Goal: Communication & Community: Answer question/provide support

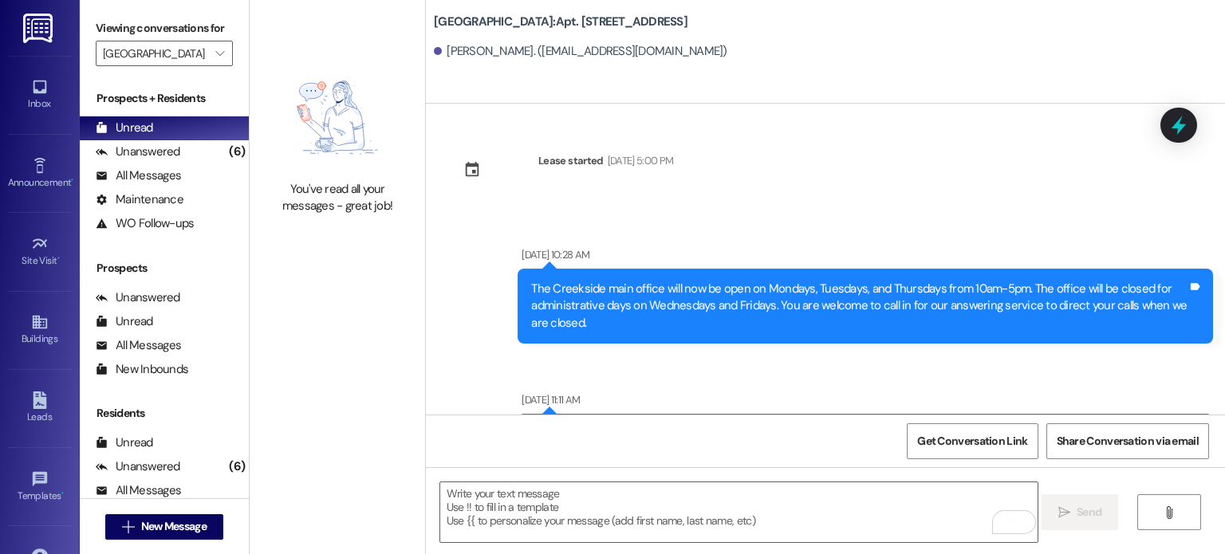
scroll to position [49292, 0]
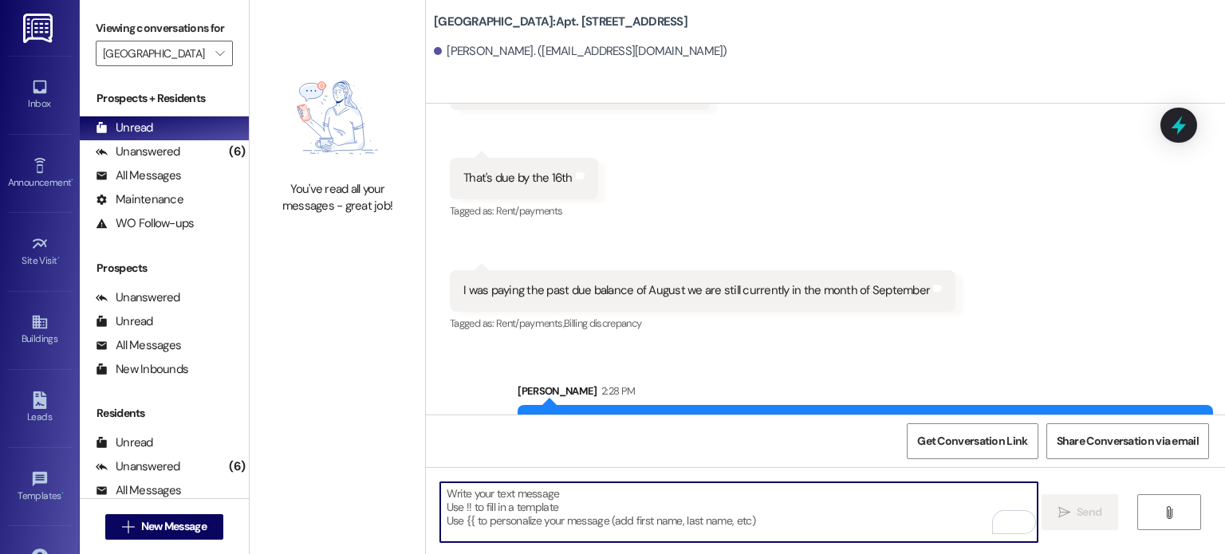
click at [483, 500] on textarea "To enrich screen reader interactions, please activate Accessibility in Grammarl…" at bounding box center [738, 513] width 597 height 60
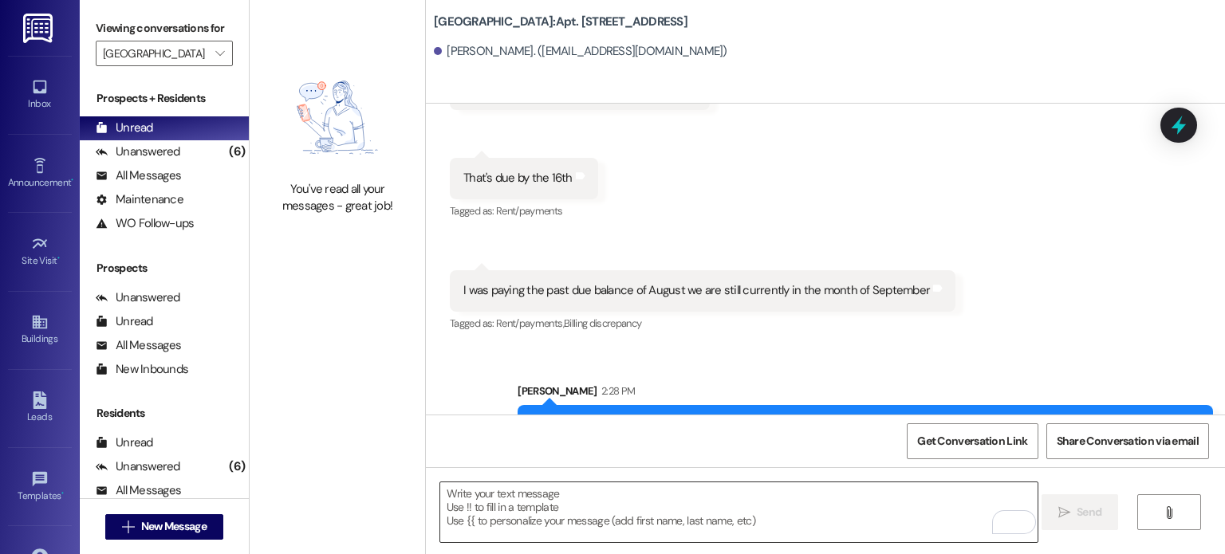
click at [484, 487] on textarea "To enrich screen reader interactions, please activate Accessibility in Grammarl…" at bounding box center [738, 513] width 597 height 60
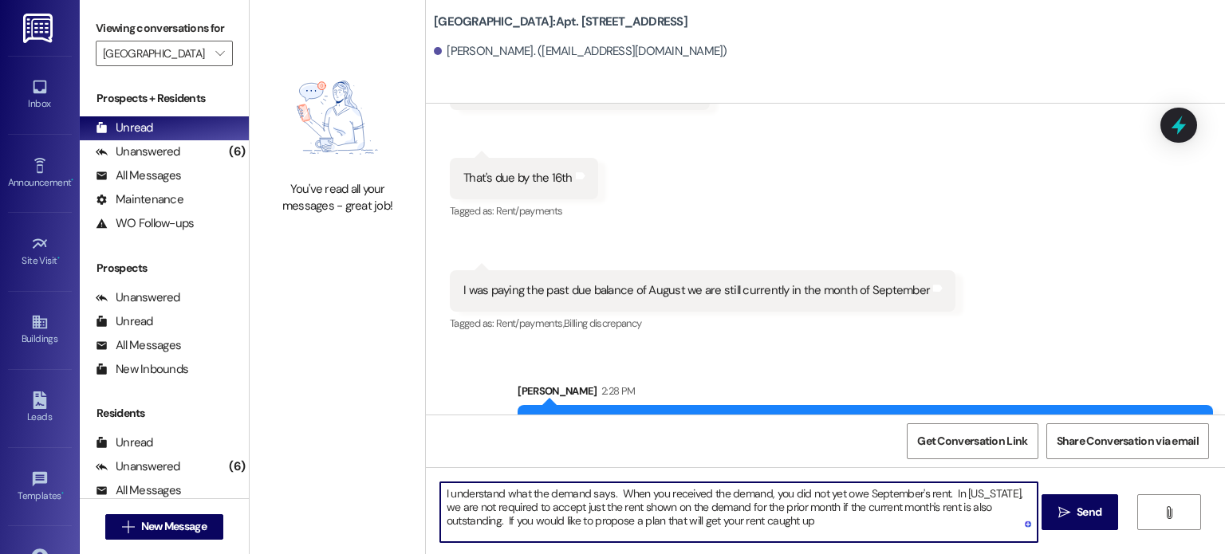
click at [740, 522] on textarea "I understand what the demand says. When you received the demand, you did not ye…" at bounding box center [738, 513] width 597 height 60
click at [854, 522] on textarea "I understand what the demand says. When you received the demand, you did not ye…" at bounding box center [738, 513] width 597 height 60
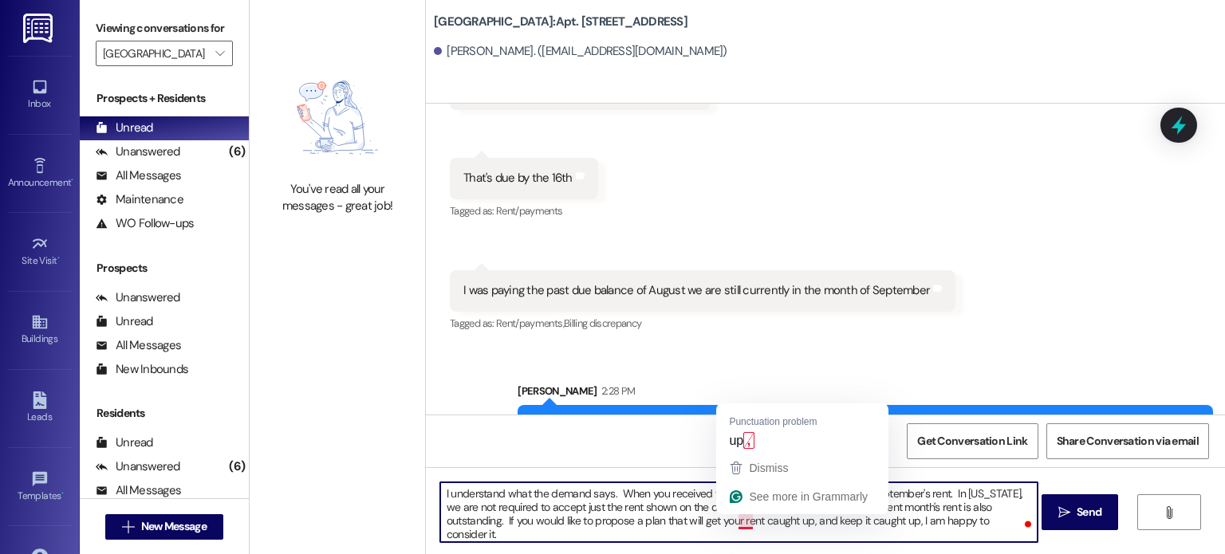
click at [737, 526] on textarea "I understand what the demand says. When you received the demand, you did not ye…" at bounding box center [738, 513] width 597 height 60
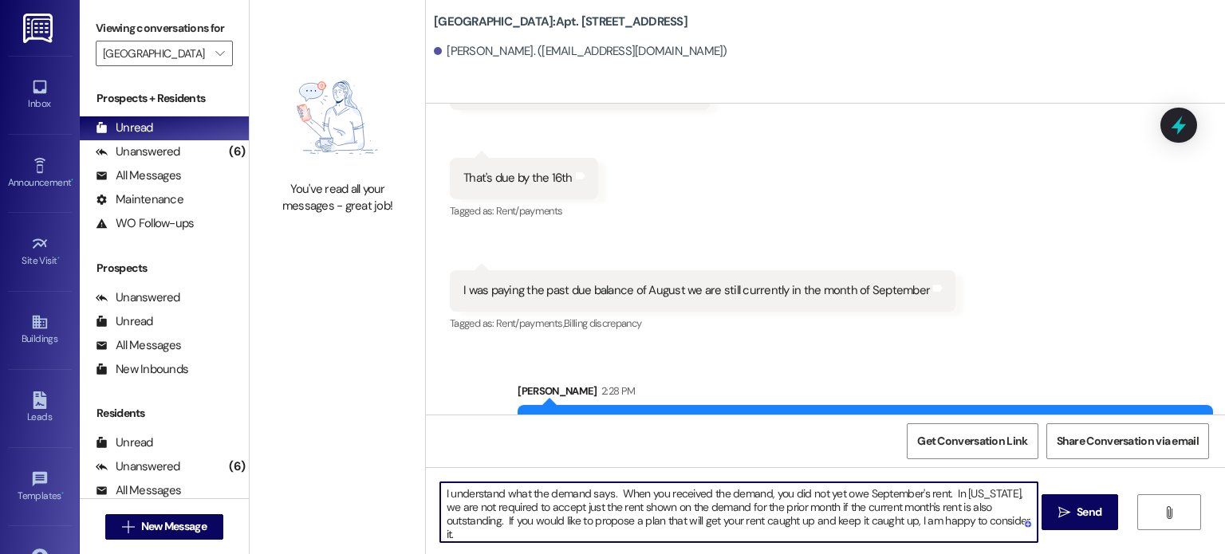
click at [978, 522] on textarea "I understand what the demand says. When you received the demand, you did not ye…" at bounding box center [738, 513] width 597 height 60
click at [599, 507] on textarea "I understand what the demand says. When you received the demand, you did not ye…" at bounding box center [738, 513] width 597 height 60
click at [794, 508] on textarea "I understand what the demand says. When you received the demand, you did not ye…" at bounding box center [738, 513] width 597 height 60
click at [888, 507] on textarea "I understand what the demand says. When you received the demand, you did not ye…" at bounding box center [738, 513] width 597 height 60
click at [667, 507] on textarea "I understand what the demand says. When you received the demand, you did not ye…" at bounding box center [738, 513] width 597 height 60
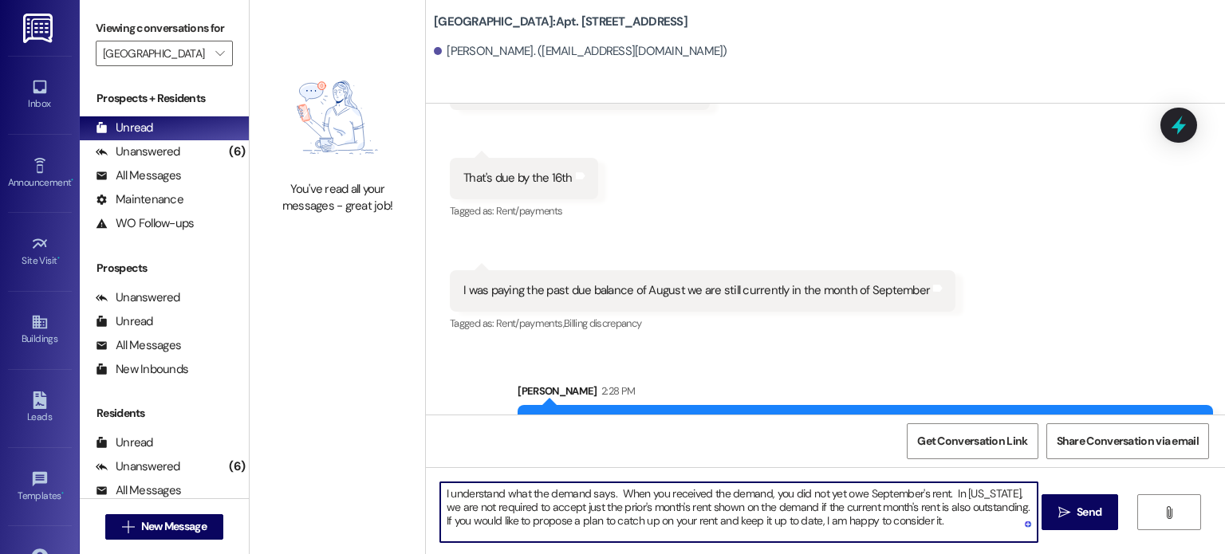
click at [939, 522] on textarea "I understand what the demand says. When you received the demand, you did not ye…" at bounding box center [738, 513] width 597 height 60
click at [922, 518] on textarea "I understand what the demand says. When you received the demand, you did not ye…" at bounding box center [738, 513] width 597 height 60
click at [604, 495] on textarea "I understand what the demand says. When you received the demand, you did not ye…" at bounding box center [738, 513] width 597 height 60
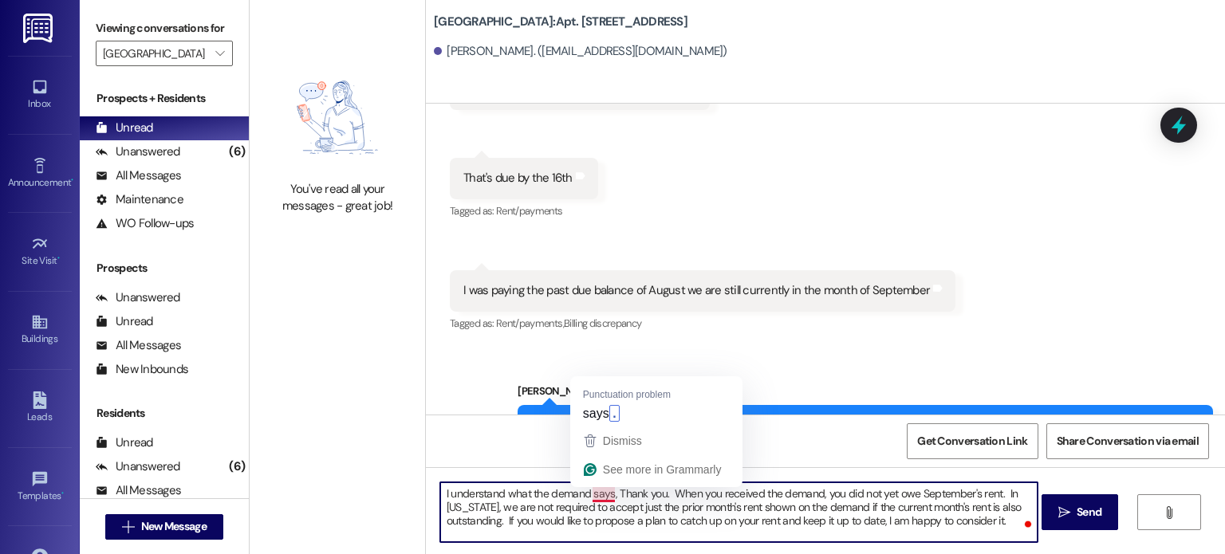
click at [603, 497] on textarea "I understand what the demand says, Thank you. When you received the demand, you…" at bounding box center [738, 513] width 597 height 60
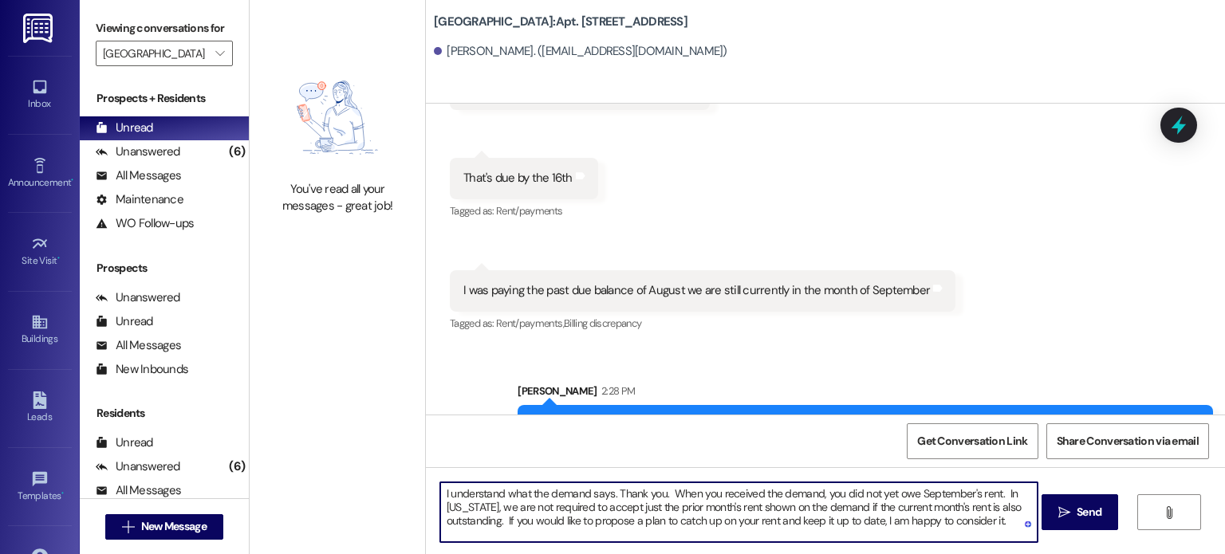
click at [499, 521] on textarea "I understand what the demand says. Thank you. When you received the demand, you…" at bounding box center [738, 513] width 597 height 60
click at [707, 517] on textarea "I understand what the demand says. Thank you. When you received the demand, you…" at bounding box center [738, 513] width 597 height 60
click at [496, 534] on textarea "I understand what the demand says. Thank you. When you received the demand, you…" at bounding box center [738, 513] width 597 height 60
click at [523, 535] on textarea "I understand what the demand says. Thank you. When you received the demand, you…" at bounding box center [738, 513] width 597 height 60
click at [518, 532] on textarea "I understand what the demand says. Thank you. When you received the demand, you…" at bounding box center [738, 513] width 597 height 60
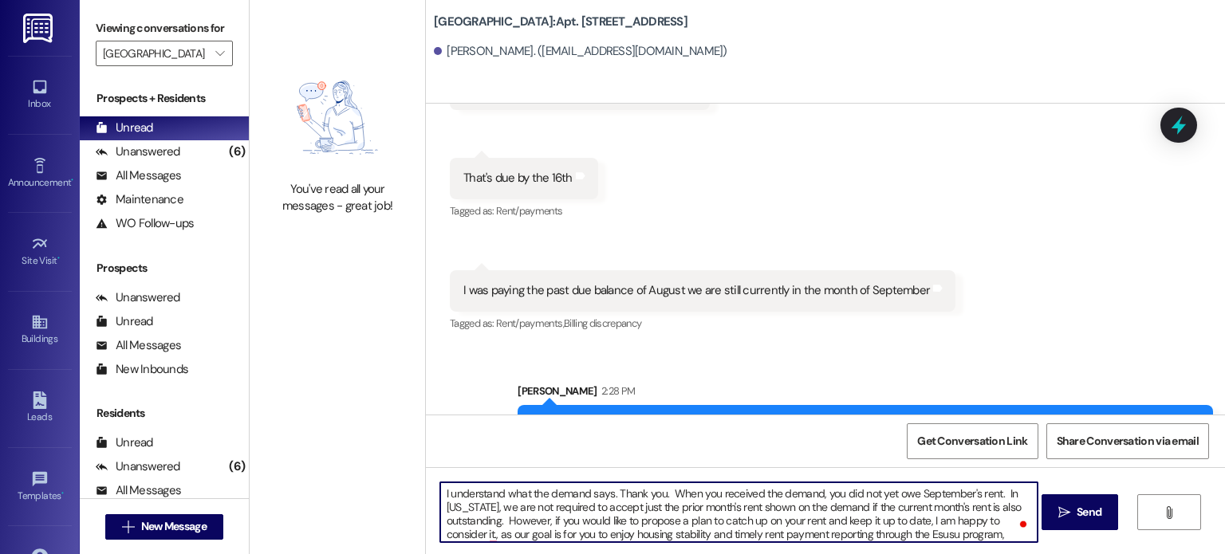
scroll to position [13, 0]
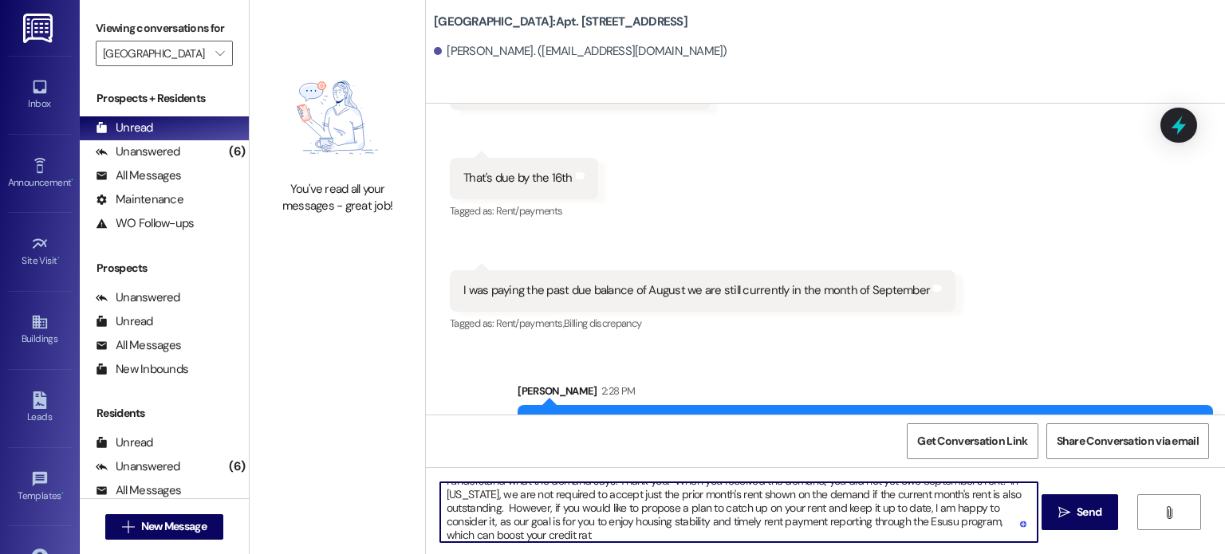
click at [509, 536] on textarea "I understand what the demand says. Thank you. When you received the demand, you…" at bounding box center [738, 513] width 597 height 60
drag, startPoint x: 456, startPoint y: 538, endPoint x: 486, endPoint y: 534, distance: 29.7
click at [486, 534] on textarea "I understand what the demand says. Thank you. When you received the demand, you…" at bounding box center [738, 513] width 597 height 60
drag, startPoint x: 578, startPoint y: 534, endPoint x: 561, endPoint y: 538, distance: 18.0
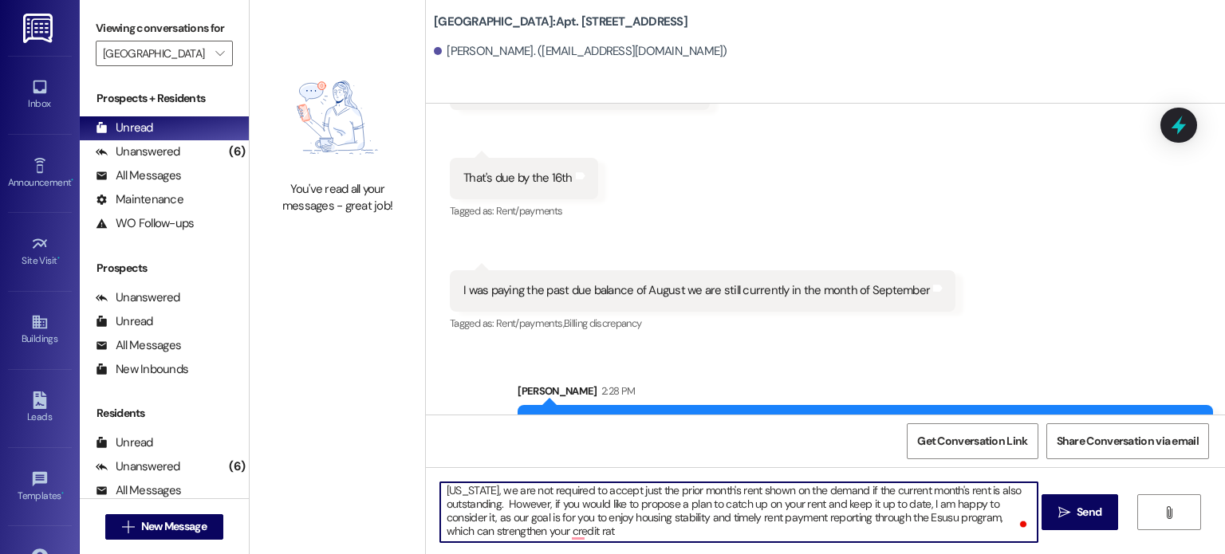
click at [561, 538] on textarea "I understand what the demand says. Thank you. When you received the demand, you…" at bounding box center [738, 513] width 597 height 60
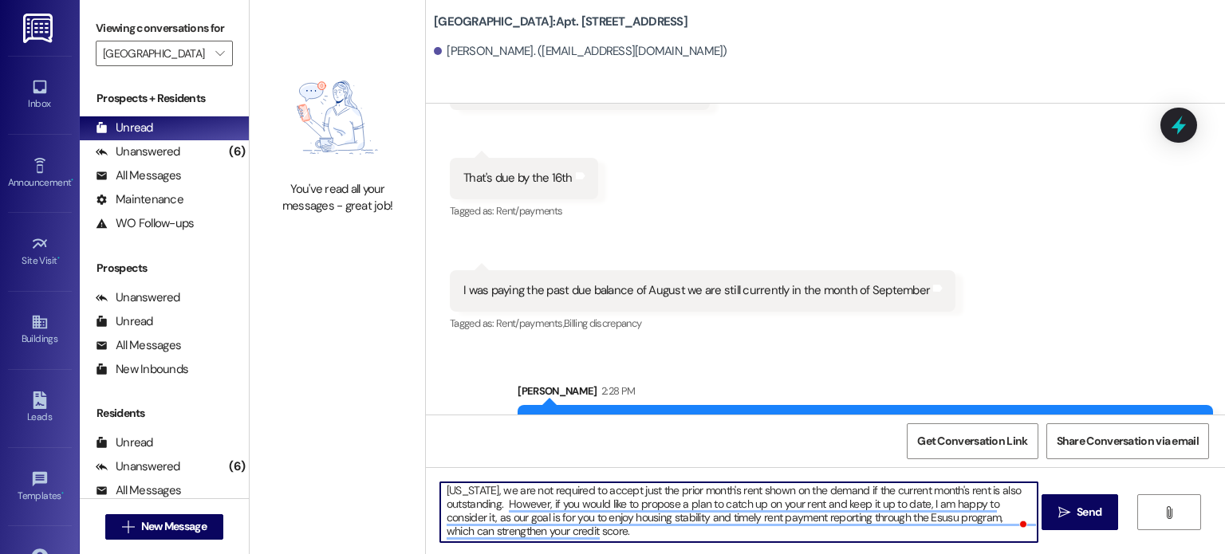
scroll to position [0, 0]
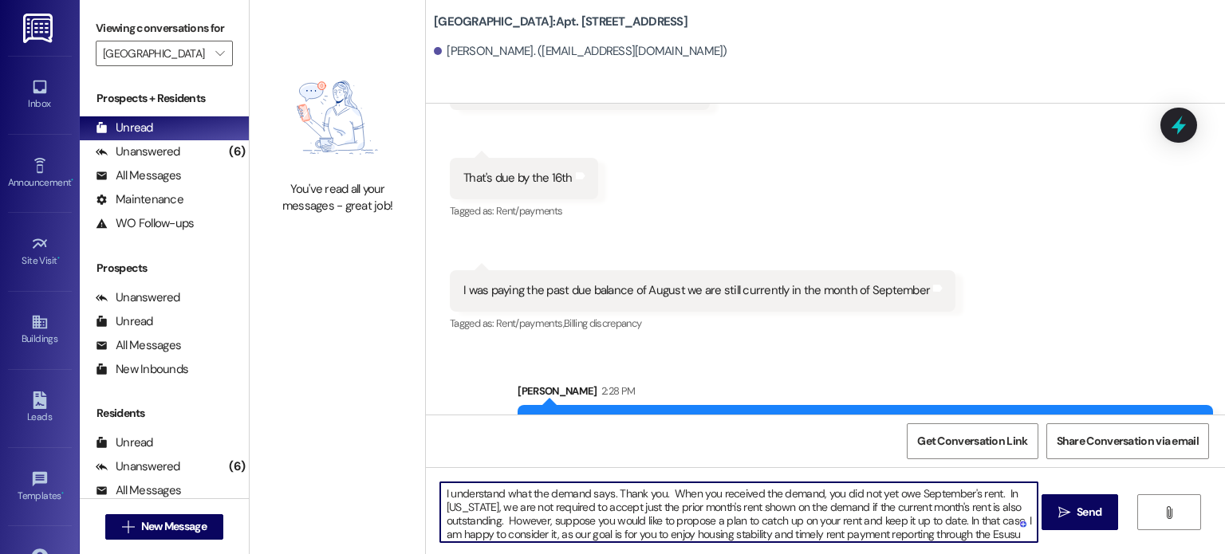
drag, startPoint x: 546, startPoint y: 521, endPoint x: 582, endPoint y: 519, distance: 36.7
click at [582, 519] on textarea "I understand what the demand says. Thank you. When you received the demand, you…" at bounding box center [738, 513] width 597 height 60
click at [918, 522] on textarea "I understand what the demand says. Thank you. When you received the demand, you…" at bounding box center [738, 513] width 597 height 60
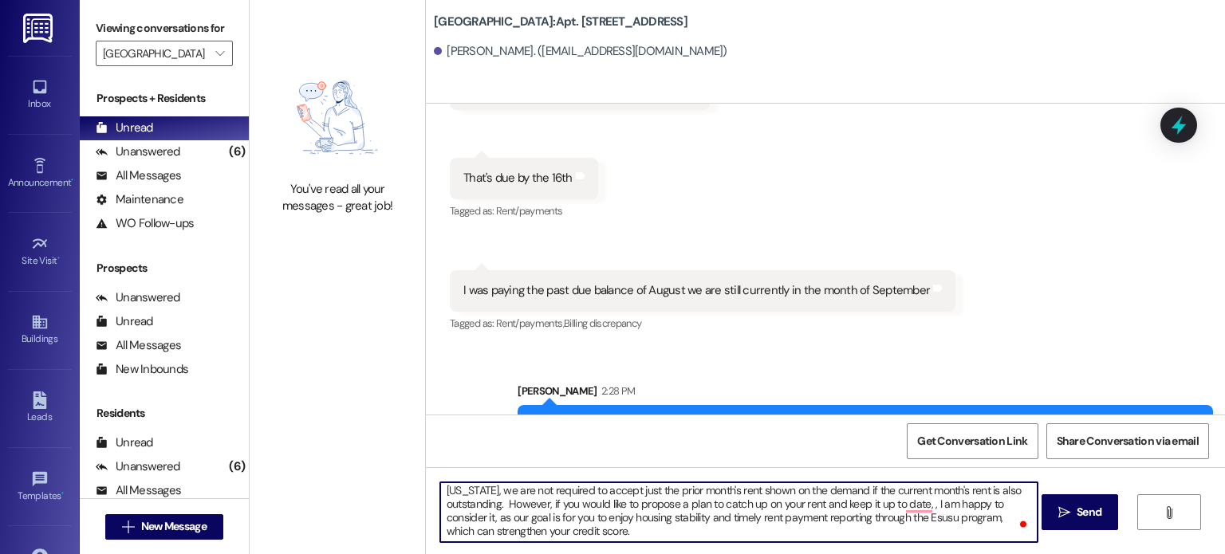
click at [702, 519] on textarea "I understand what the demand says. Thank you. When you received the demand, you…" at bounding box center [738, 513] width 597 height 60
click at [915, 517] on textarea "I understand what the demand says. Thank you. When you received the demand, you…" at bounding box center [738, 513] width 597 height 60
click at [704, 532] on textarea "I understand what the demand says. Thank you. When you received the demand, you…" at bounding box center [738, 513] width 597 height 60
click at [702, 530] on textarea "I understand what the demand says. Thank you. When you received the demand, you…" at bounding box center [738, 513] width 597 height 60
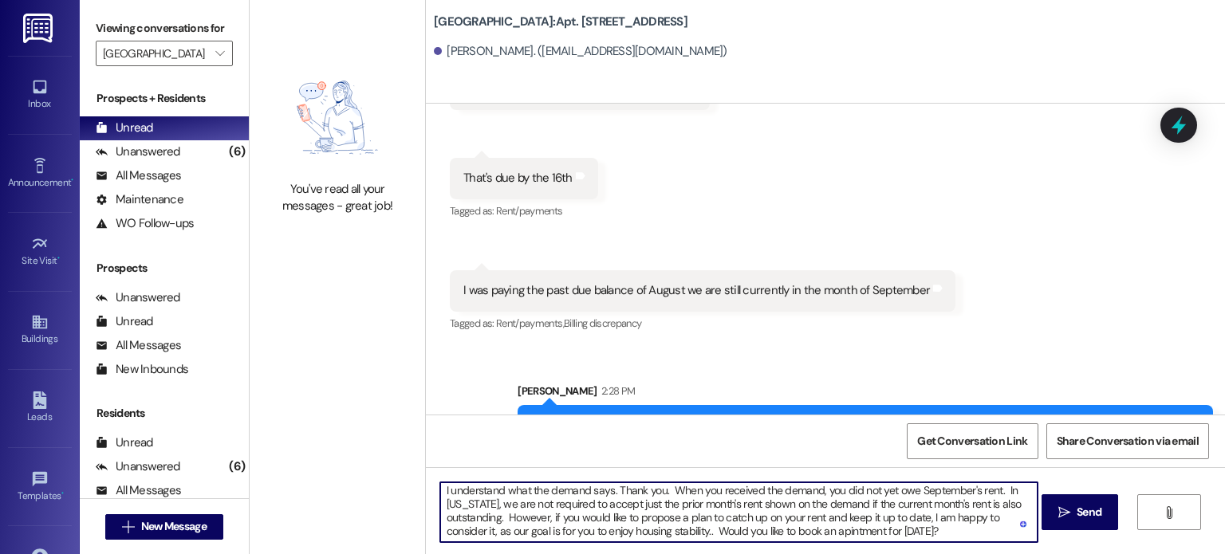
click at [897, 535] on textarea "I understand what the demand says. Thank you. When you received the demand, you…" at bounding box center [738, 513] width 597 height 60
click at [881, 530] on textarea "I understand what the demand says. Thank you. When you received the demand, you…" at bounding box center [738, 513] width 597 height 60
click at [496, 539] on textarea "I understand what the demand says. Thank you. When you received the demand, you…" at bounding box center [738, 513] width 597 height 60
click at [493, 534] on textarea "I understand what the demand says. Thank you. When you received the demand, you…" at bounding box center [738, 513] width 597 height 60
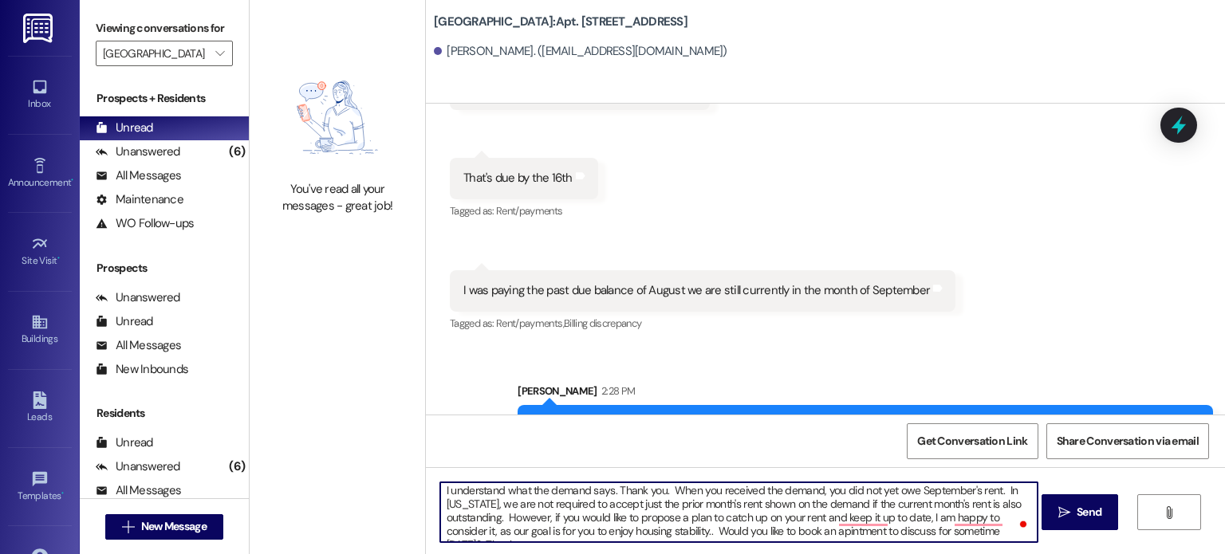
scroll to position [0, 0]
drag, startPoint x: 535, startPoint y: 507, endPoint x: 562, endPoint y: 506, distance: 27.2
click at [562, 506] on textarea "I understand what the demand says. Thank you. When you received the demand, you…" at bounding box center [738, 513] width 597 height 60
click at [625, 515] on textarea "I understand what the demand says. Thank you. When you received the demand, you…" at bounding box center [738, 513] width 597 height 60
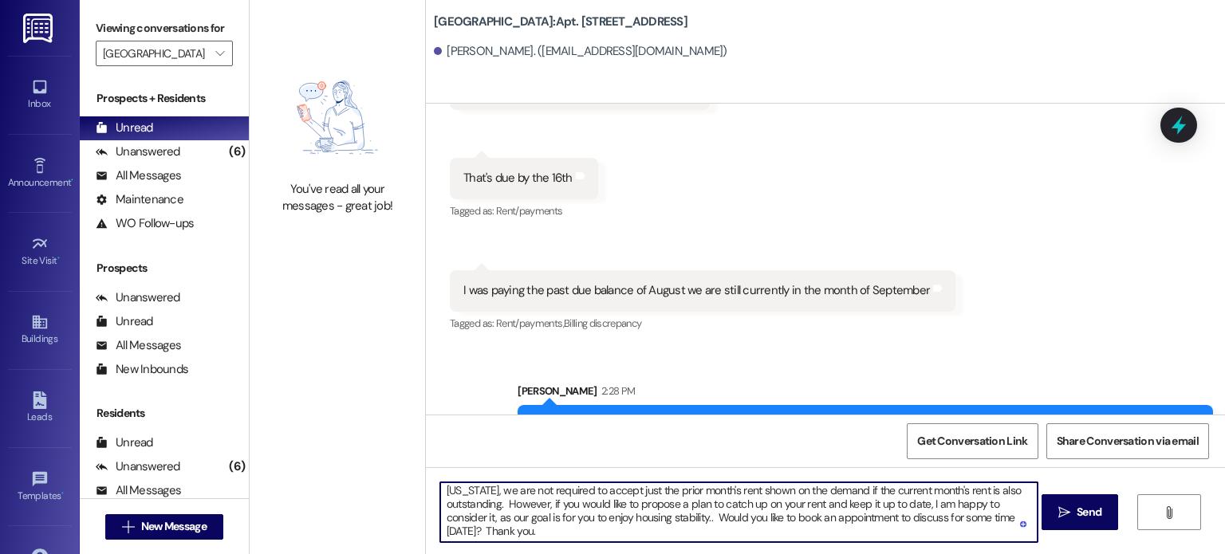
click at [944, 518] on textarea "I understand what the demand says. Thank you. When you received the demand, you…" at bounding box center [738, 513] width 597 height 60
type textarea "I understand what the demand says. Thank you. When you received the demand, you…"
click at [1063, 508] on icon "" at bounding box center [1065, 513] width 12 height 13
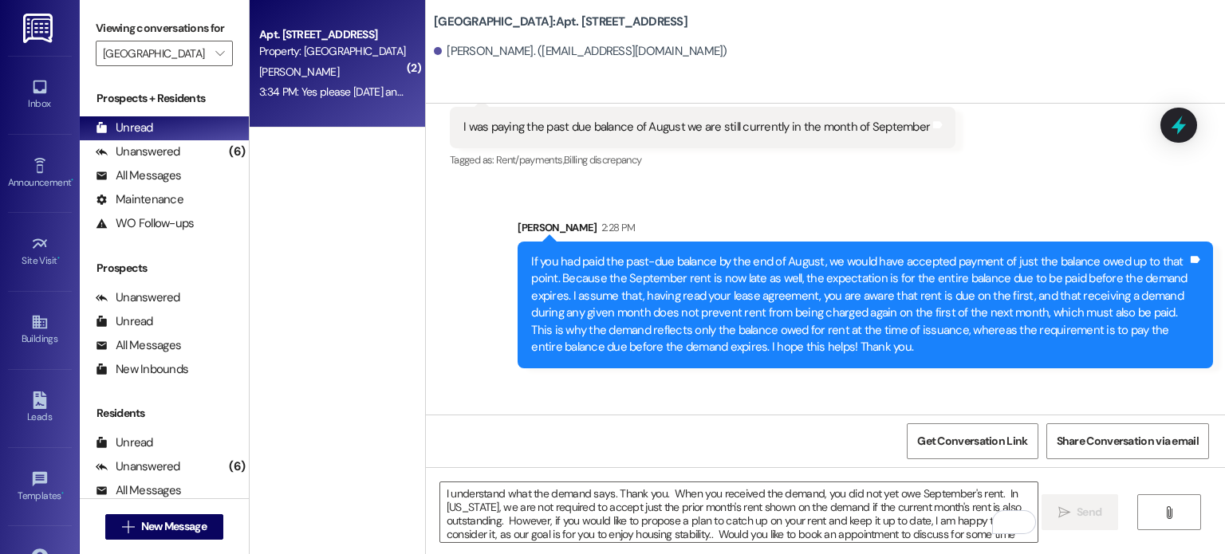
scroll to position [49566, 0]
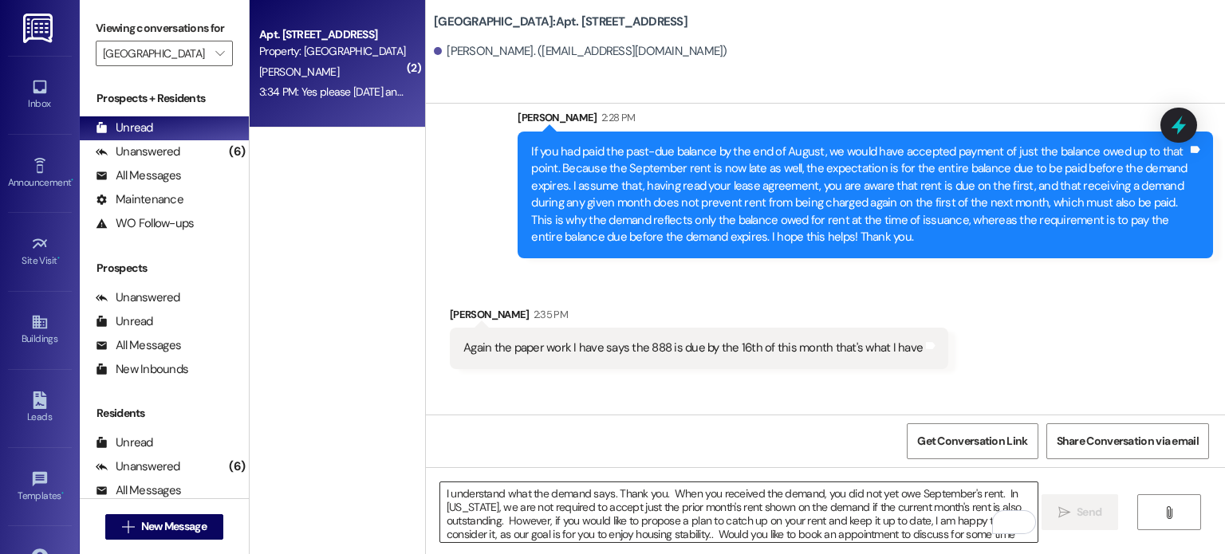
click at [571, 508] on textarea "I understand what the demand says. Thank you. When you received the demand, you…" at bounding box center [738, 513] width 597 height 60
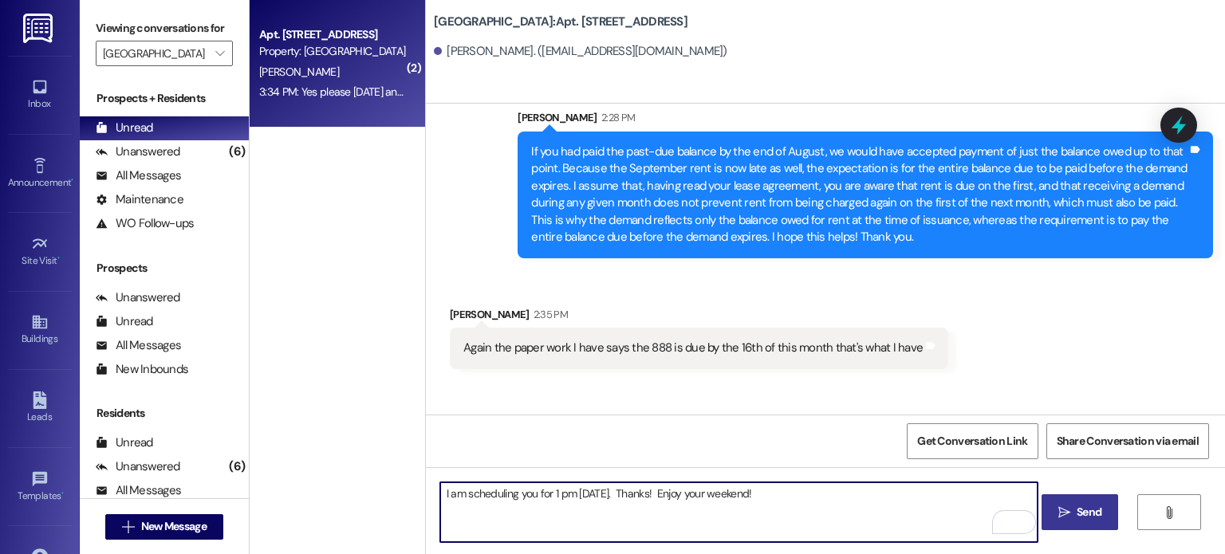
type textarea "I am scheduling you for 1 pm [DATE]. Thanks! Enjoy your weekend!"
click at [1077, 511] on span "Send" at bounding box center [1089, 512] width 25 height 17
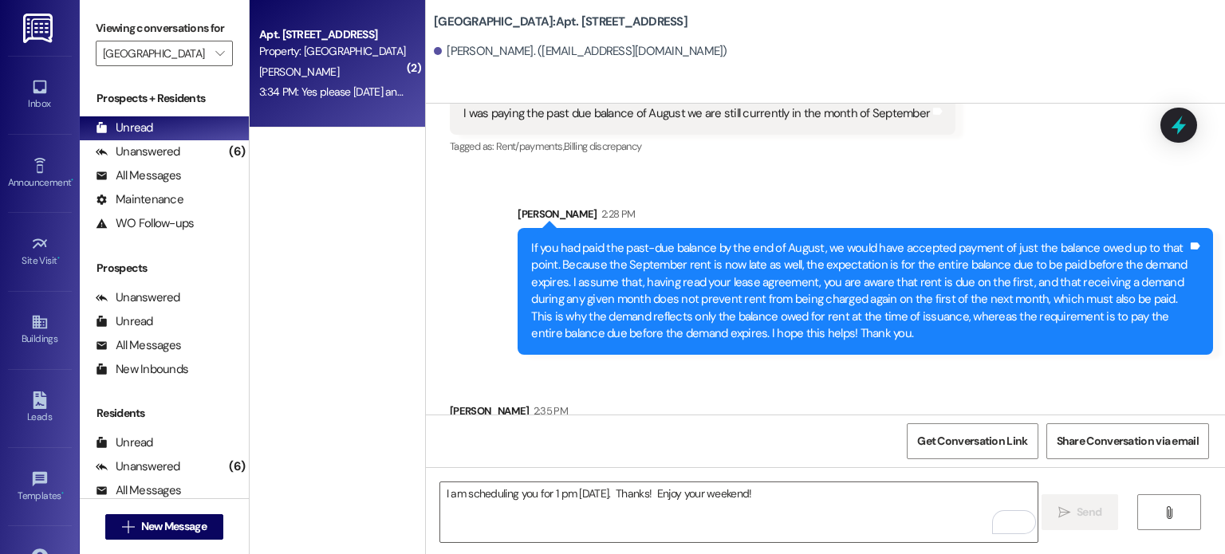
scroll to position [49358, 0]
